Goal: Task Accomplishment & Management: Complete application form

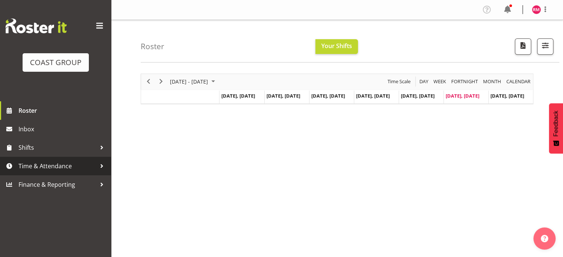
click at [52, 163] on span "Time & Attendance" at bounding box center [57, 166] width 78 height 11
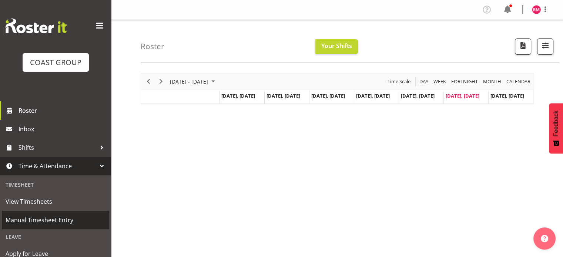
click at [65, 219] on span "Manual Timesheet Entry" at bounding box center [56, 220] width 100 height 11
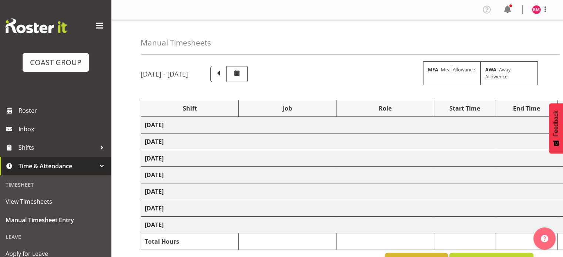
select select "62215"
select select "9478"
select select "62215"
select select "9478"
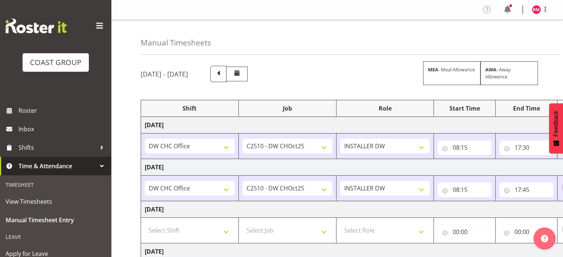
scroll to position [74, 0]
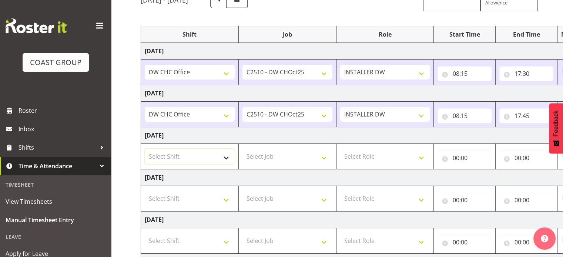
click at [209, 153] on select "Select Shift CHC SIGN ADMIN (LEAVE ALONE, DONT MAKE INACTIVE) DW CHC ARK WORK D…" at bounding box center [190, 156] width 90 height 15
select select "62215"
click at [145, 149] on select "Select Shift CHC SIGN ADMIN (LEAVE ALONE, DONT MAKE INACTIVE) DW CHC ARK WORK D…" at bounding box center [190, 156] width 90 height 15
click at [255, 162] on select "Select Job 1 Carlton Events 1 Carlton Hamilton 1 Carlton Wellington 1 EHS WAREH…" at bounding box center [287, 156] width 90 height 15
select select "9478"
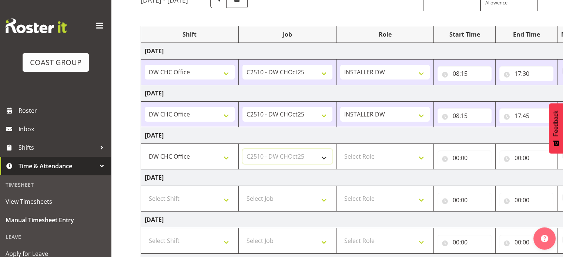
click at [242, 149] on select "Select Job 1 Carlton Events 1 Carlton Hamilton 1 Carlton Wellington 1 EHS WAREH…" at bounding box center [287, 156] width 90 height 15
click at [390, 157] on select "Select Role INSTALLER DW" at bounding box center [385, 156] width 90 height 15
select select "219"
click at [340, 149] on select "Select Role INSTALLER DW" at bounding box center [385, 156] width 90 height 15
click at [472, 162] on input "00:00" at bounding box center [464, 158] width 54 height 15
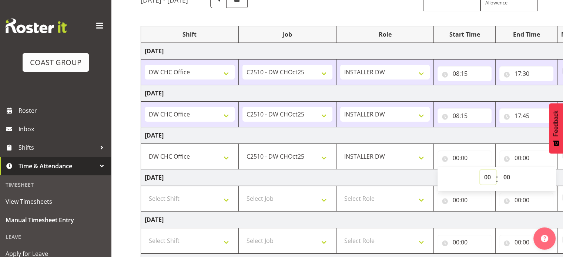
click at [485, 176] on select "00 01 02 03 04 05 06 07 08 09 10 11 12 13 14 15 16 17 18 19 20 21 22 23" at bounding box center [487, 177] width 17 height 15
select select "8"
click at [479, 170] on select "00 01 02 03 04 05 06 07 08 09 10 11 12 13 14 15 16 17 18 19 20 21 22 23" at bounding box center [487, 177] width 17 height 15
type input "08:00"
click at [507, 179] on select "00 01 02 03 04 05 06 07 08 09 10 11 12 13 14 15 16 17 18 19 20 21 22 23 24 25 2…" at bounding box center [507, 177] width 17 height 15
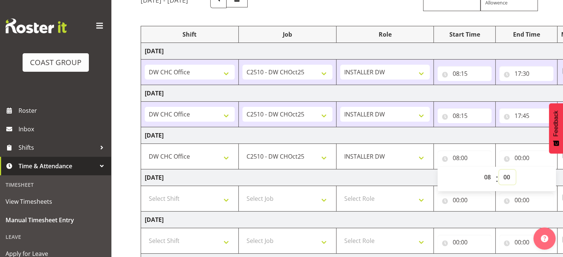
select select "15"
click at [499, 170] on select "00 01 02 03 04 05 06 07 08 09 10 11 12 13 14 15 16 17 18 19 20 21 22 23 24 25 2…" at bounding box center [507, 177] width 17 height 15
type input "08:15"
click at [493, 144] on td "08:15 00 01 02 03 04 05 06 07 08 09 10 11 12 13 14 15 16 17 18 19 20 21 22 23 :…" at bounding box center [465, 157] width 62 height 26
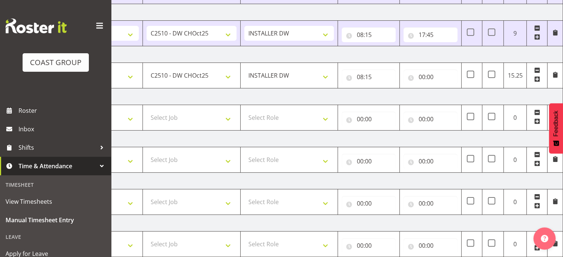
scroll to position [127, 0]
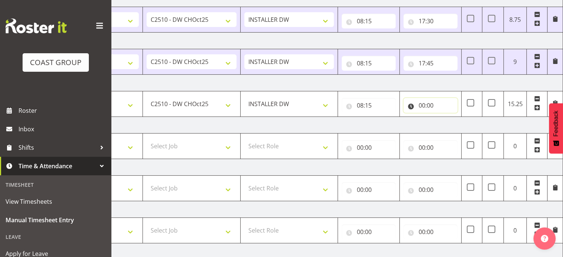
click at [437, 108] on input "00:00" at bounding box center [430, 105] width 54 height 15
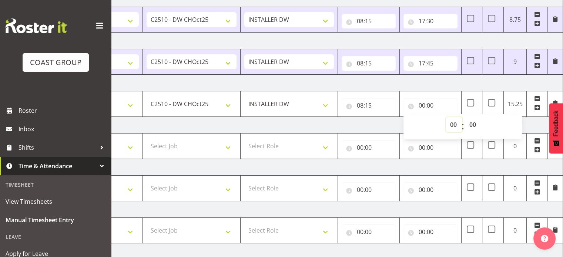
click at [455, 121] on select "00 01 02 03 04 05 06 07 08 09 10 11 12 13 14 15 16 17 18 19 20 21 22 23" at bounding box center [453, 124] width 17 height 15
select select "16"
click at [445, 117] on select "00 01 02 03 04 05 06 07 08 09 10 11 12 13 14 15 16 17 18 19 20 21 22 23" at bounding box center [453, 124] width 17 height 15
type input "16:00"
click at [455, 122] on select "00 01 02 03 04 05 06 07 08 09 10 11 12 13 14 15 16 17 18 19 20 21 22 23" at bounding box center [453, 124] width 17 height 15
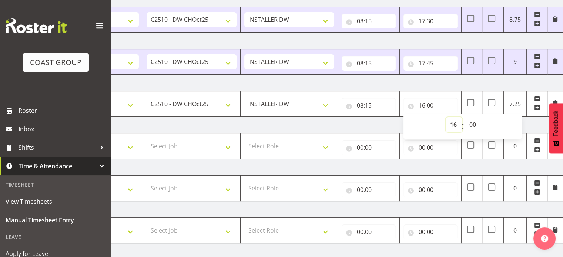
select select "17"
click at [445, 117] on select "00 01 02 03 04 05 06 07 08 09 10 11 12 13 14 15 16 17 18 19 20 21 22 23" at bounding box center [453, 124] width 17 height 15
type input "17:00"
click at [457, 87] on td "Friday 3rd October 2025" at bounding box center [304, 83] width 518 height 17
click at [372, 120] on td "Saturday 4th October 2025" at bounding box center [304, 125] width 518 height 17
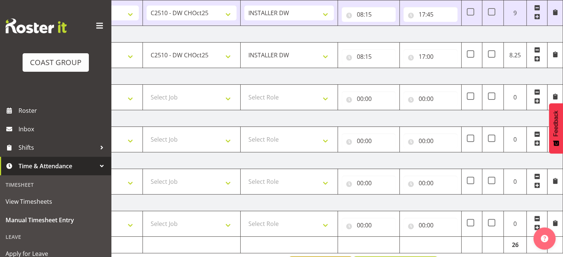
scroll to position [201, 0]
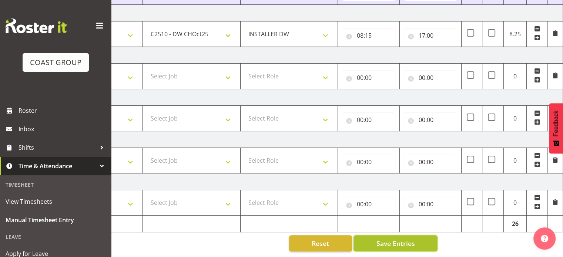
click at [388, 240] on span "Save Entries" at bounding box center [395, 244] width 38 height 10
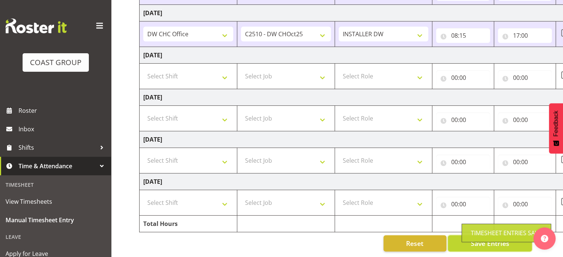
scroll to position [0, 0]
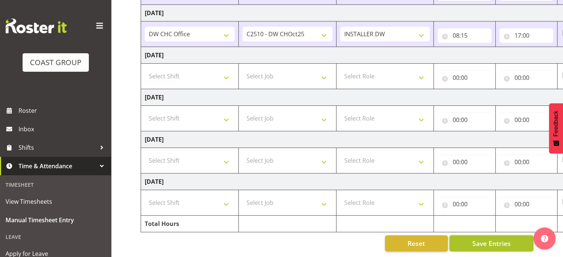
click at [474, 239] on span "Save Entries" at bounding box center [491, 244] width 38 height 10
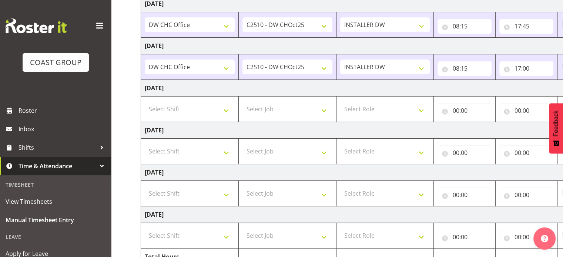
scroll to position [201, 0]
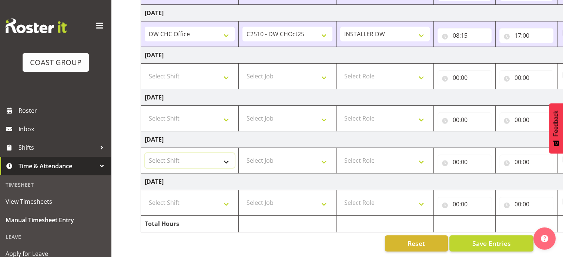
click at [212, 153] on select "Select Shift CHC SIGN ADMIN (LEAVE ALONE, DONT MAKE INACTIVE) DW CHC ARK WORK D…" at bounding box center [190, 160] width 90 height 15
select select "62215"
click at [145, 153] on select "Select Shift CHC SIGN ADMIN (LEAVE ALONE, DONT MAKE INACTIVE) DW CHC ARK WORK D…" at bounding box center [190, 160] width 90 height 15
drag, startPoint x: 188, startPoint y: 206, endPoint x: 192, endPoint y: 202, distance: 5.5
click at [190, 205] on td "Select Shift CHC SIGN ADMIN (LEAVE ALONE, DONT MAKE INACTIVE) DW CHC ARK WORK D…" at bounding box center [190, 203] width 98 height 26
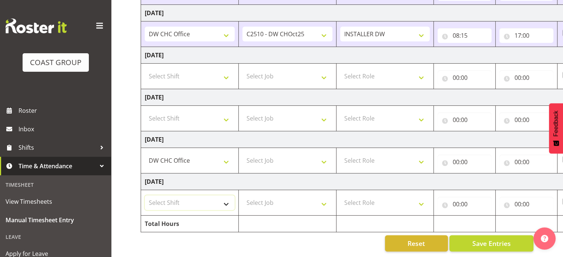
click at [195, 201] on select "Select Shift CHC SIGN ADMIN (LEAVE ALONE, DONT MAKE INACTIVE) DW CHC ARK WORK D…" at bounding box center [190, 202] width 90 height 15
select select "62215"
click at [145, 195] on select "Select Shift CHC SIGN ADMIN (LEAVE ALONE, DONT MAKE INACTIVE) DW CHC ARK WORK D…" at bounding box center [190, 202] width 90 height 15
click at [266, 163] on td "Select Job 1 Carlton Events 1 Carlton Hamilton 1 Carlton Wellington 1 EHS WAREH…" at bounding box center [287, 161] width 98 height 26
select select "9478"
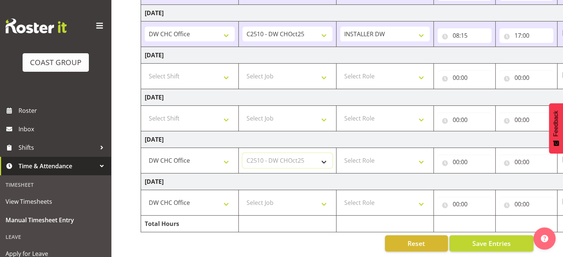
click at [242, 153] on select "Select Job 1 Carlton Events 1 Carlton Hamilton 1 Carlton Wellington 1 EHS WAREH…" at bounding box center [287, 160] width 90 height 15
click at [306, 199] on select "Select Job 1 Carlton Events 1 Carlton Hamilton 1 Carlton Wellington 1 EHS WAREH…" at bounding box center [287, 202] width 90 height 15
select select "9478"
click at [242, 195] on select "Select Job 1 Carlton Events 1 Carlton Hamilton 1 Carlton Wellington 1 EHS WAREH…" at bounding box center [287, 202] width 90 height 15
click at [367, 156] on select "Select Role INSTALLER DW" at bounding box center [385, 160] width 90 height 15
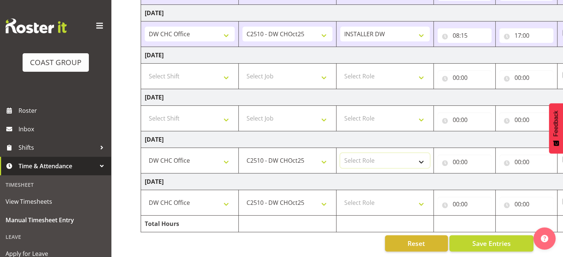
select select "219"
click at [340, 153] on select "Select Role INSTALLER DW" at bounding box center [385, 160] width 90 height 15
click at [369, 195] on select "Select Role INSTALLER DW" at bounding box center [385, 202] width 90 height 15
select select "219"
click at [340, 195] on select "Select Role INSTALLER DW" at bounding box center [385, 202] width 90 height 15
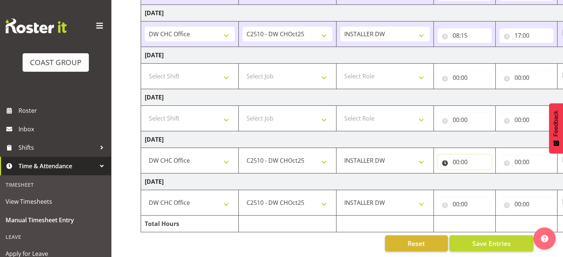
click at [461, 155] on input "00:00" at bounding box center [464, 162] width 54 height 15
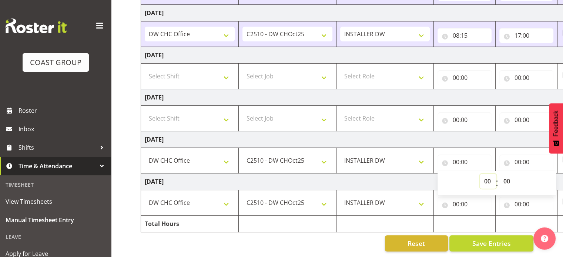
click at [487, 175] on select "00 01 02 03 04 05 06 07 08 09 10 11 12 13 14 15 16 17 18 19 20 21 22 23" at bounding box center [487, 181] width 17 height 15
select select "8"
click at [479, 174] on select "00 01 02 03 04 05 06 07 08 09 10 11 12 13 14 15 16 17 18 19 20 21 22 23" at bounding box center [487, 181] width 17 height 15
type input "08:00"
click at [469, 197] on input "00:00" at bounding box center [464, 204] width 54 height 15
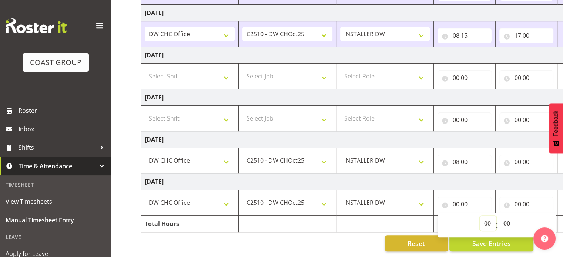
click at [488, 216] on select "00 01 02 03 04 05 06 07 08 09 10 11 12 13 14 15 16 17 18 19 20 21 22 23" at bounding box center [487, 223] width 17 height 15
select select "8"
click at [479, 216] on select "00 01 02 03 04 05 06 07 08 09 10 11 12 13 14 15 16 17 18 19 20 21 22 23" at bounding box center [487, 223] width 17 height 15
type input "08:00"
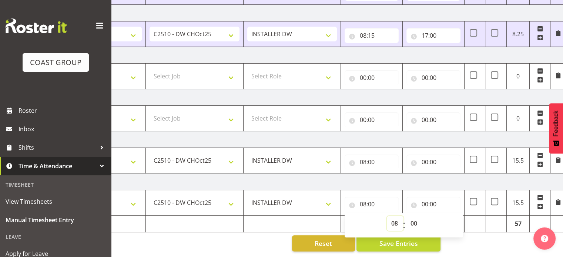
scroll to position [0, 93]
drag, startPoint x: 422, startPoint y: 152, endPoint x: 426, endPoint y: 153, distance: 4.1
click at [421, 155] on input "00:00" at bounding box center [433, 162] width 54 height 15
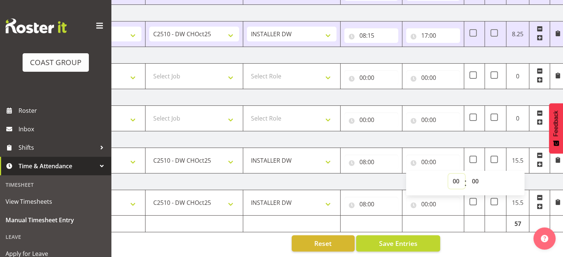
click at [450, 174] on select "00 01 02 03 04 05 06 07 08 09 10 11 12 13 14 15 16 17 18 19 20 21 22 23" at bounding box center [456, 181] width 17 height 15
select select "17"
click at [448, 174] on select "00 01 02 03 04 05 06 07 08 09 10 11 12 13 14 15 16 17 18 19 20 21 22 23" at bounding box center [456, 181] width 17 height 15
type input "17:00"
click at [470, 177] on select "00 01 02 03 04 05 06 07 08 09 10 11 12 13 14 15 16 17 18 19 20 21 22 23 24 25 2…" at bounding box center [475, 181] width 17 height 15
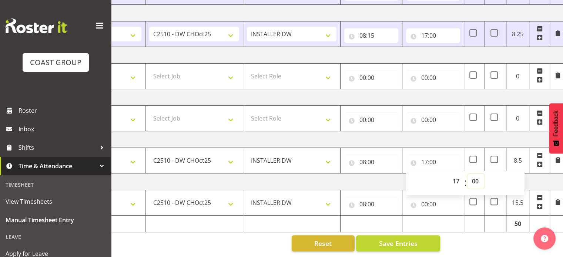
select select "30"
click at [467, 174] on select "00 01 02 03 04 05 06 07 08 09 10 11 12 13 14 15 16 17 18 19 20 21 22 23 24 25 2…" at bounding box center [475, 181] width 17 height 15
type input "17:30"
click at [430, 198] on input "00:00" at bounding box center [433, 204] width 54 height 15
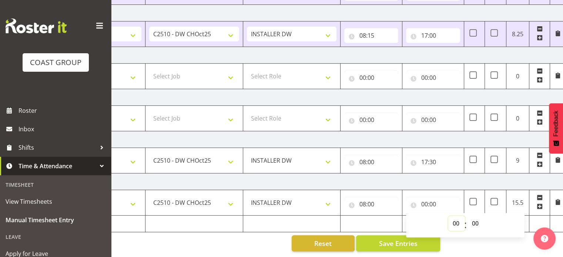
click at [460, 218] on select "00 01 02 03 04 05 06 07 08 09 10 11 12 13 14 15 16 17 18 19 20 21 22 23" at bounding box center [456, 223] width 17 height 15
select select "17"
click at [448, 216] on select "00 01 02 03 04 05 06 07 08 09 10 11 12 13 14 15 16 17 18 19 20 21 22 23" at bounding box center [456, 223] width 17 height 15
type input "17:00"
click at [481, 216] on select "00 01 02 03 04 05 06 07 08 09 10 11 12 13 14 15 16 17 18 19 20 21 22 23 24 25 2…" at bounding box center [475, 223] width 17 height 15
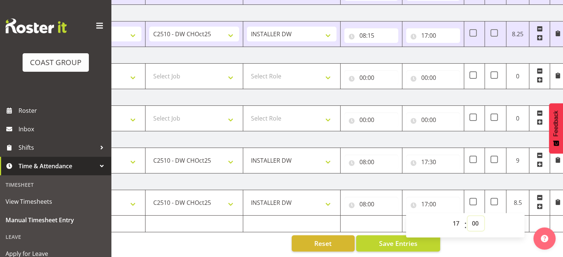
select select "30"
click at [467, 216] on select "00 01 02 03 04 05 06 07 08 09 10 11 12 13 14 15 16 17 18 19 20 21 22 23 24 25 2…" at bounding box center [475, 223] width 17 height 15
type input "17:30"
click at [460, 178] on td "Tuesday 7th October 2025" at bounding box center [307, 182] width 518 height 17
click at [367, 199] on input "08:00" at bounding box center [371, 204] width 54 height 15
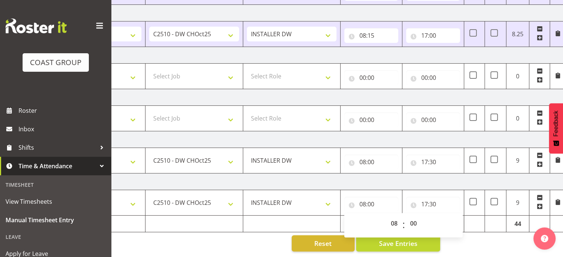
click at [384, 220] on div "00 01 02 03 04 05 06 07 08 09 10 11 12 13 14 15 16 17 18 19 20 21 22 23 : 00 01…" at bounding box center [403, 225] width 118 height 18
click at [395, 218] on select "00 01 02 03 04 05 06 07 08 09 10 11 12 13 14 15 16 17 18 19 20 21 22 23" at bounding box center [394, 223] width 17 height 15
select select "7"
click at [386, 216] on select "00 01 02 03 04 05 06 07 08 09 10 11 12 13 14 15 16 17 18 19 20 21 22 23" at bounding box center [394, 223] width 17 height 15
type input "07:00"
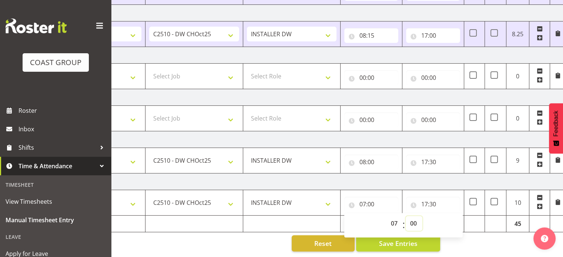
click at [416, 217] on select "00 01 02 03 04 05 06 07 08 09 10 11 12 13 14 15 16 17 18 19 20 21 22 23 24 25 2…" at bounding box center [413, 223] width 17 height 15
select select "45"
click at [405, 216] on select "00 01 02 03 04 05 06 07 08 09 10 11 12 13 14 15 16 17 18 19 20 21 22 23 24 25 2…" at bounding box center [413, 223] width 17 height 15
type input "07:45"
click at [373, 156] on input "08:00" at bounding box center [371, 162] width 54 height 15
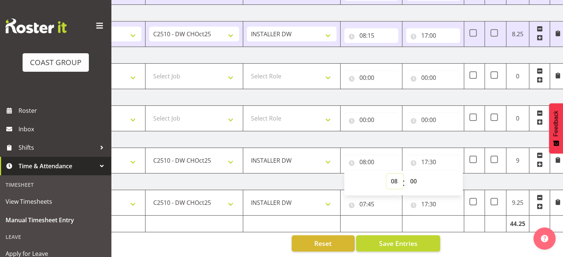
click at [394, 176] on select "00 01 02 03 04 05 06 07 08 09 10 11 12 13 14 15 16 17 18 19 20 21 22 23" at bounding box center [394, 181] width 17 height 15
select select "7"
click at [386, 174] on select "00 01 02 03 04 05 06 07 08 09 10 11 12 13 14 15 16 17 18 19 20 21 22 23" at bounding box center [394, 181] width 17 height 15
type input "07:00"
click at [414, 180] on select "00 01 02 03 04 05 06 07 08 09 10 11 12 13 14 15 16 17 18 19 20 21 22 23 24 25 2…" at bounding box center [413, 181] width 17 height 15
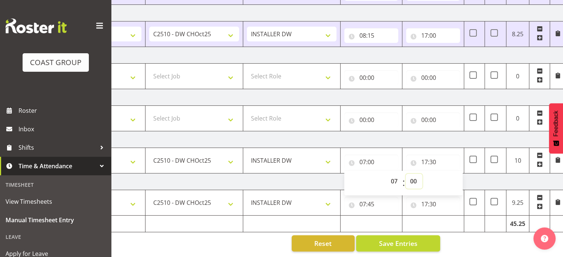
select select "45"
click at [405, 174] on select "00 01 02 03 04 05 06 07 08 09 10 11 12 13 14 15 16 17 18 19 20 21 22 23 24 25 2…" at bounding box center [413, 181] width 17 height 15
type input "07:45"
click at [453, 139] on td "Monday 6th October 2025" at bounding box center [307, 139] width 518 height 17
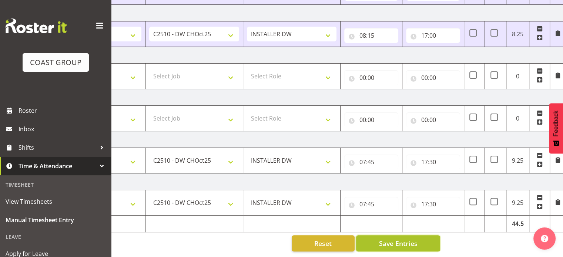
click at [400, 239] on span "Save Entries" at bounding box center [397, 244] width 38 height 10
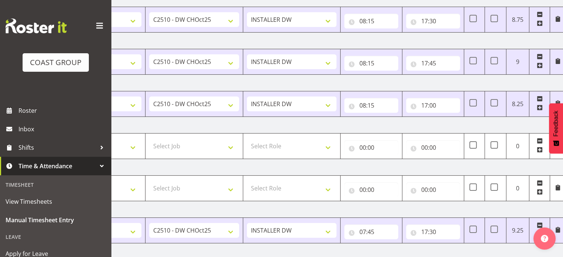
scroll to position [164, 0]
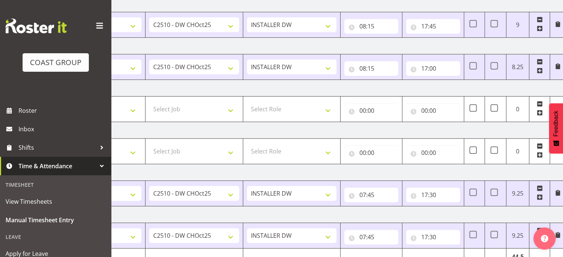
drag, startPoint x: 490, startPoint y: 171, endPoint x: 463, endPoint y: 204, distance: 42.6
click at [490, 171] on td "Monday 6th October 2025" at bounding box center [307, 172] width 518 height 17
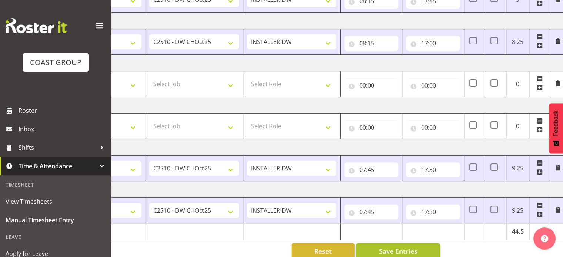
scroll to position [201, 0]
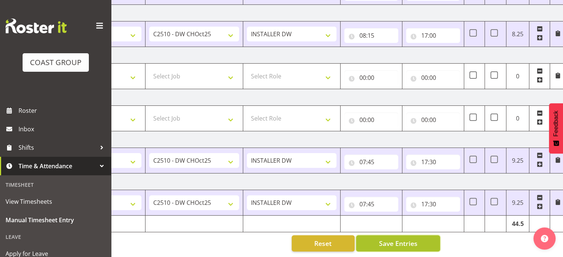
click at [418, 237] on button "Save Entries" at bounding box center [398, 243] width 84 height 16
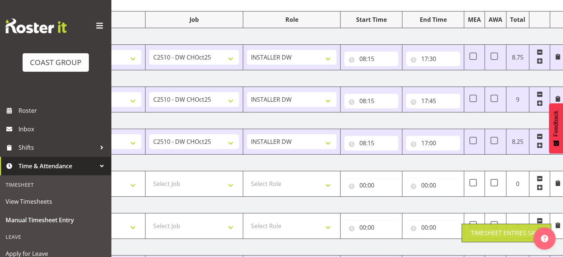
scroll to position [0, 0]
